Goal: Task Accomplishment & Management: Manage account settings

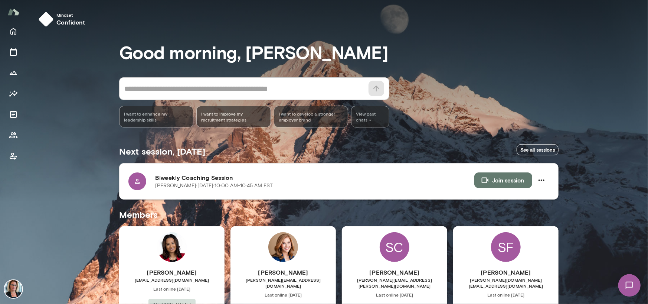
click at [499, 178] on button "Join session" at bounding box center [503, 180] width 58 height 16
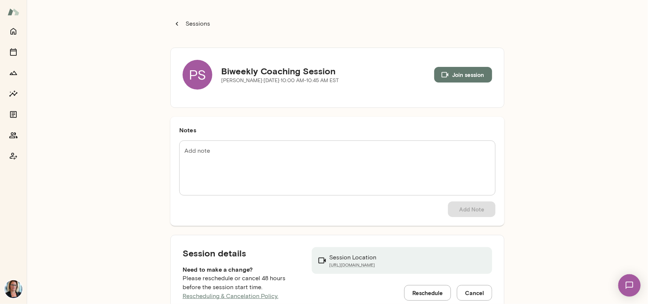
click at [193, 74] on div "PS" at bounding box center [198, 75] width 30 height 30
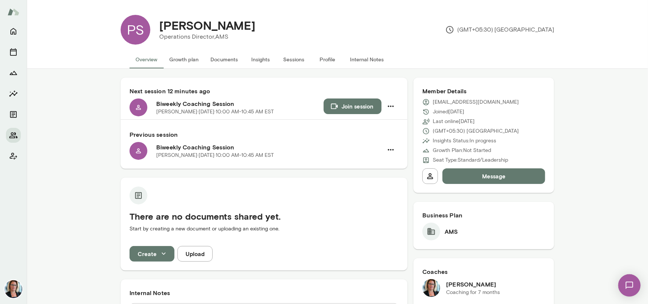
click at [291, 58] on button "Sessions" at bounding box center [293, 59] width 33 height 18
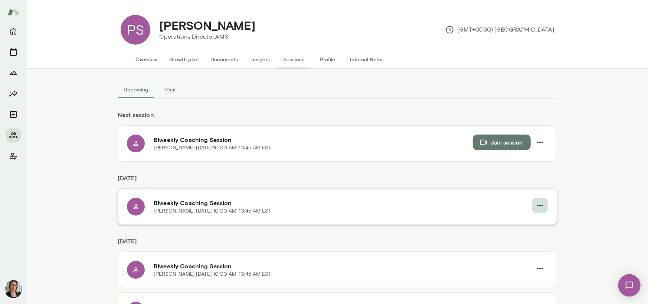
click at [536, 204] on icon "button" at bounding box center [540, 205] width 9 height 9
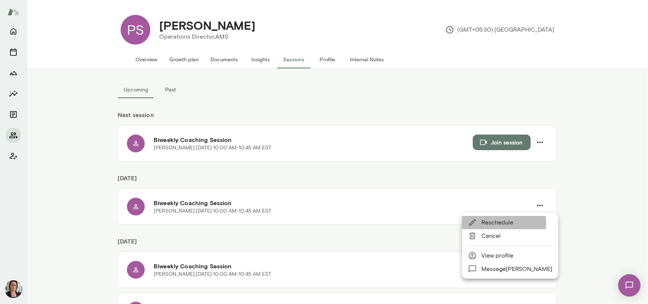
click at [500, 223] on span "Reschedule" at bounding box center [517, 222] width 71 height 9
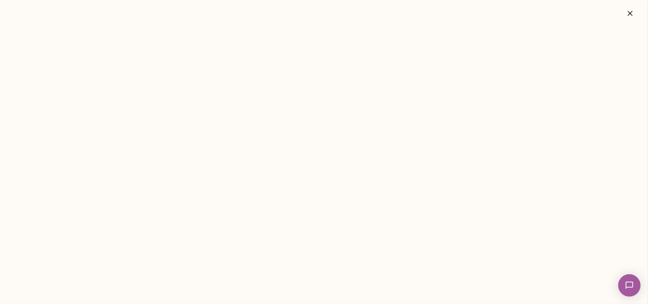
click at [627, 14] on icon "button" at bounding box center [630, 13] width 9 height 9
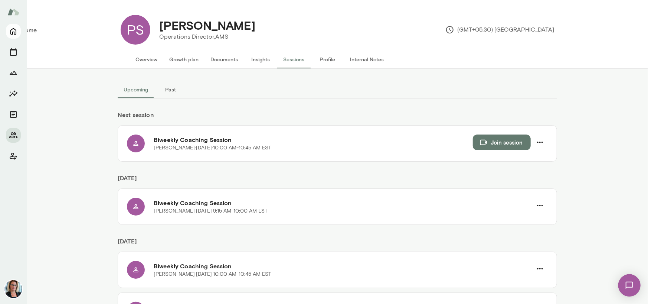
click at [11, 32] on icon "Home" at bounding box center [13, 31] width 9 height 9
